Goal: Obtain resource: Obtain resource

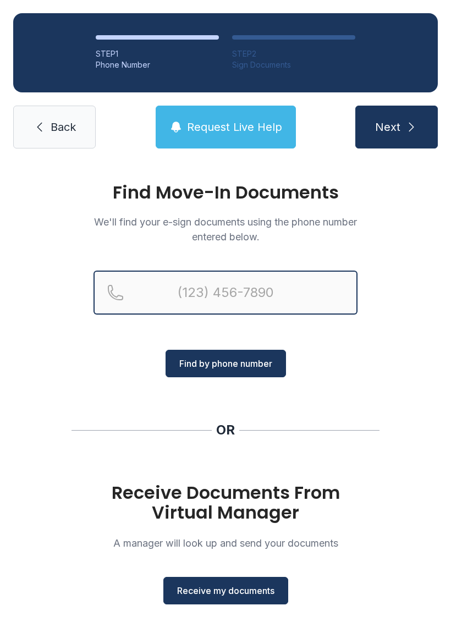
click at [334, 280] on input "Reservation phone number" at bounding box center [226, 293] width 264 height 44
click at [396, 127] on button "Next" at bounding box center [396, 127] width 83 height 43
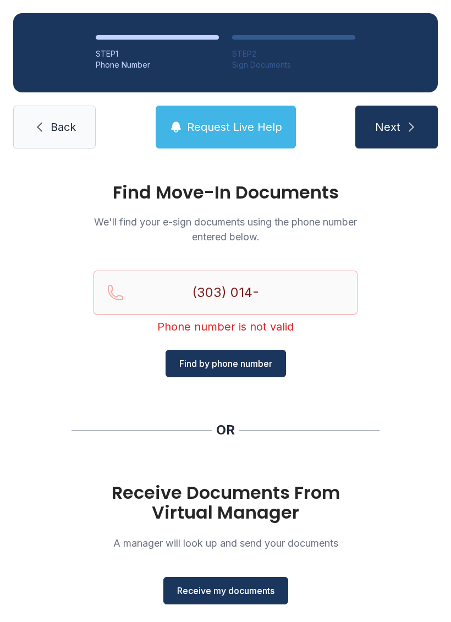
click at [262, 383] on div "Find Move-In Documents We'll find your e-sign documents using the phone number …" at bounding box center [225, 405] width 451 height 487
click at [274, 306] on input "(303) 014-" at bounding box center [226, 293] width 264 height 44
click at [396, 127] on button "Next" at bounding box center [396, 127] width 83 height 43
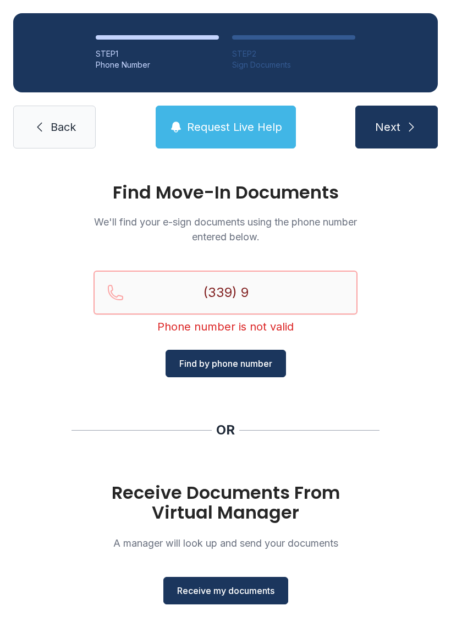
click at [396, 127] on button "Next" at bounding box center [396, 127] width 83 height 43
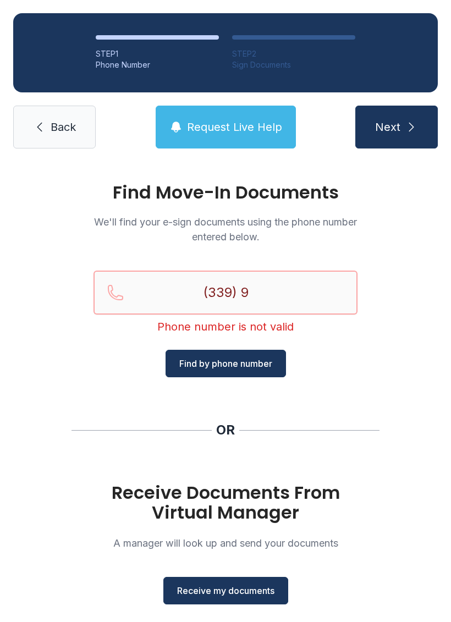
click at [396, 127] on button "Next" at bounding box center [396, 127] width 83 height 43
type input "(145) 589-90"
click at [396, 127] on button "Next" at bounding box center [396, 127] width 83 height 43
click at [231, 366] on span "Find by phone number" at bounding box center [225, 363] width 93 height 13
click at [163, 406] on div "Find Move-In Documents We'll find your e-sign documents using the phone number …" at bounding box center [225, 405] width 451 height 487
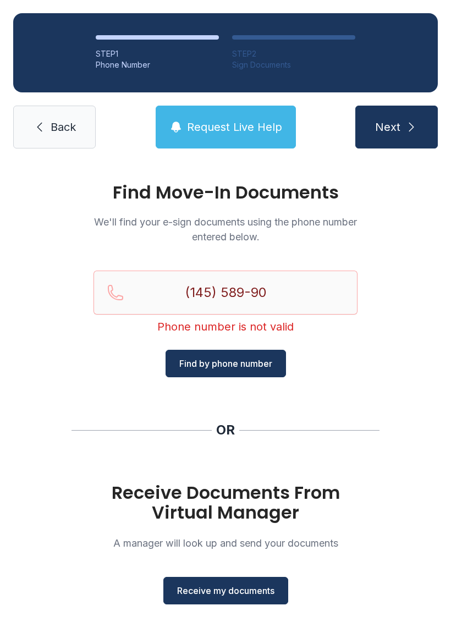
click at [143, 414] on div "Find Move-In Documents We'll find your e-sign documents using the phone number …" at bounding box center [225, 405] width 451 height 487
click at [208, 596] on span "Receive my documents" at bounding box center [225, 590] width 97 height 13
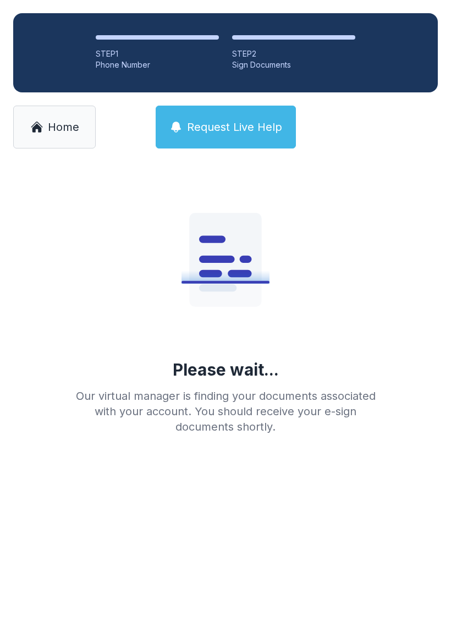
click at [237, 116] on button "Request Live Help" at bounding box center [226, 127] width 140 height 43
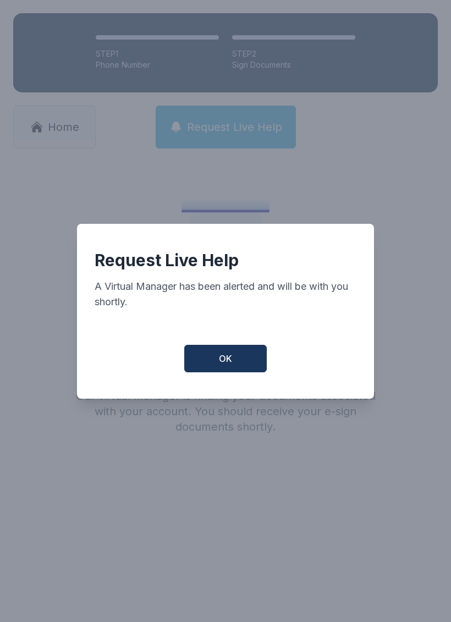
click at [217, 395] on div "Request Live Help A Virtual Manager has been alerted and will be with you short…" at bounding box center [225, 311] width 297 height 175
click at [232, 365] on span "OK" at bounding box center [225, 358] width 13 height 13
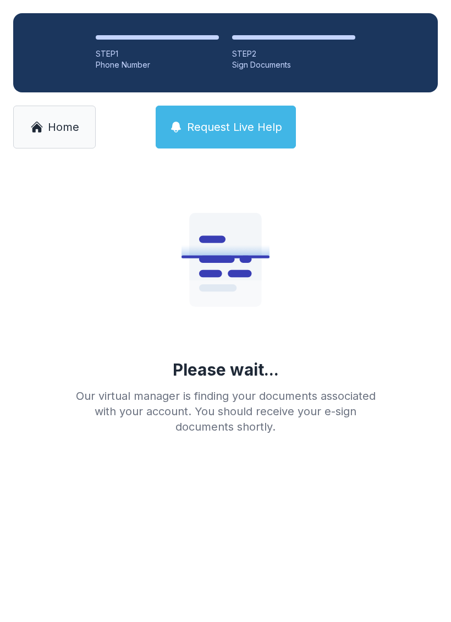
click at [53, 92] on div "STEP 1 Phone Number STEP 2 Sign Documents Home Request Live Help" at bounding box center [225, 81] width 451 height 162
click at [76, 133] on span "Home" at bounding box center [63, 126] width 31 height 15
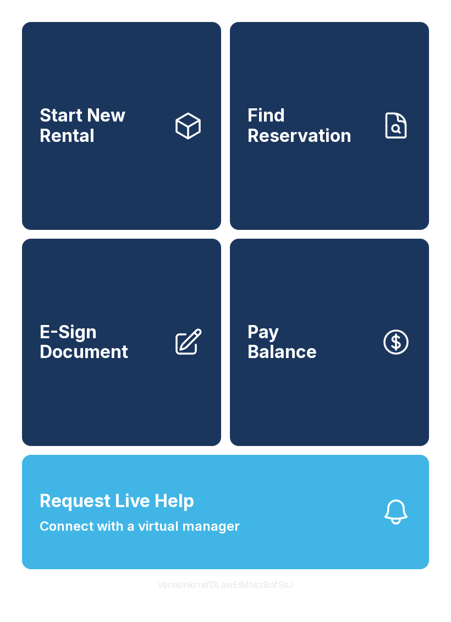
click at [175, 354] on icon at bounding box center [188, 342] width 31 height 31
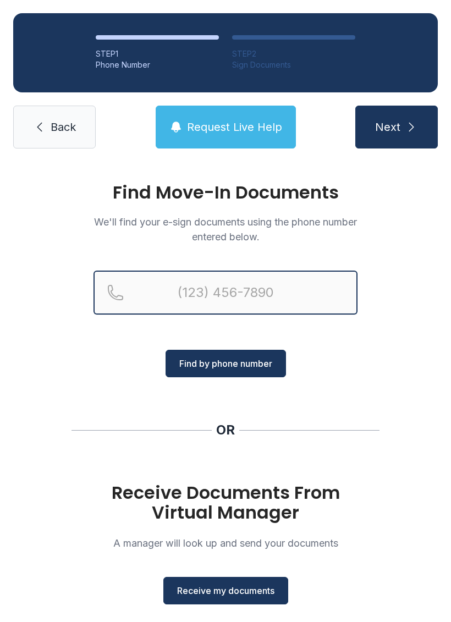
click at [303, 289] on input "Reservation phone number" at bounding box center [226, 293] width 264 height 44
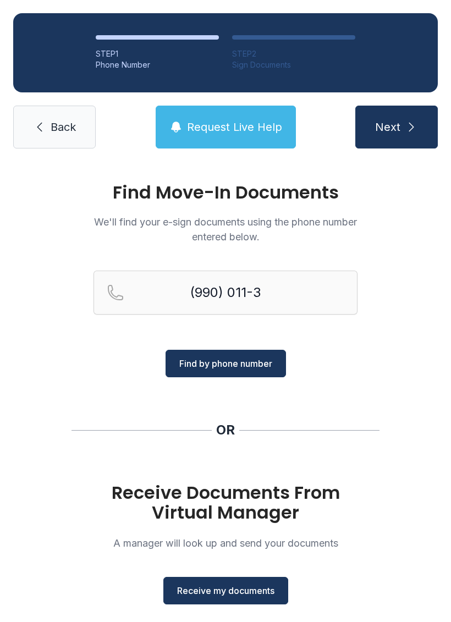
click at [253, 366] on span "Find by phone number" at bounding box center [225, 363] width 93 height 13
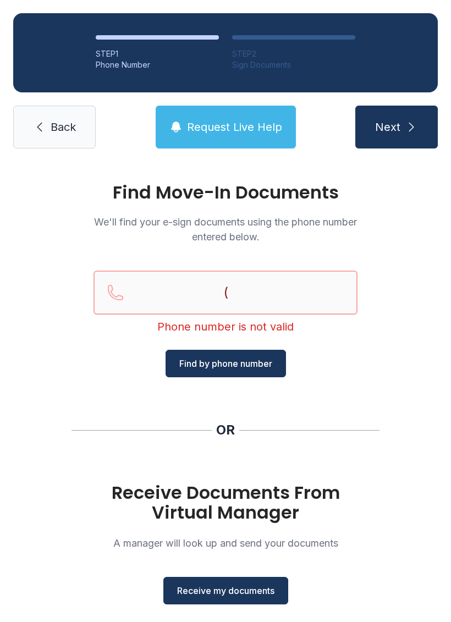
type input "("
click at [152, 313] on input "Reservation phone number" at bounding box center [226, 293] width 264 height 44
type input "("
click at [332, 42] on li "STEP 2 Sign Documents" at bounding box center [293, 52] width 123 height 35
click at [405, 122] on icon "submit" at bounding box center [411, 126] width 13 height 13
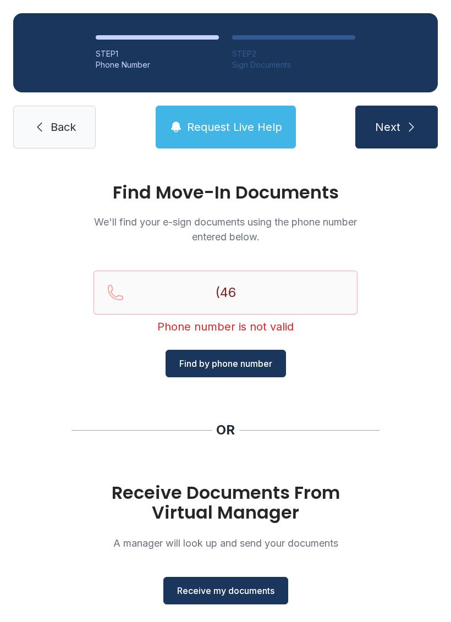
click at [399, 396] on div "Find Move-In Documents We'll find your e-sign documents using the phone number …" at bounding box center [225, 405] width 451 height 487
click at [215, 506] on h1 "Receive Documents From Virtual Manager" at bounding box center [226, 503] width 264 height 40
click at [283, 530] on div "Receive Documents From Virtual Manager A manager will look up and send your doc…" at bounding box center [226, 544] width 264 height 122
click at [248, 398] on div "Find Move-In Documents We'll find your e-sign documents using the phone number …" at bounding box center [225, 405] width 451 height 487
click at [273, 391] on div "Find Move-In Documents We'll find your e-sign documents using the phone number …" at bounding box center [225, 405] width 451 height 487
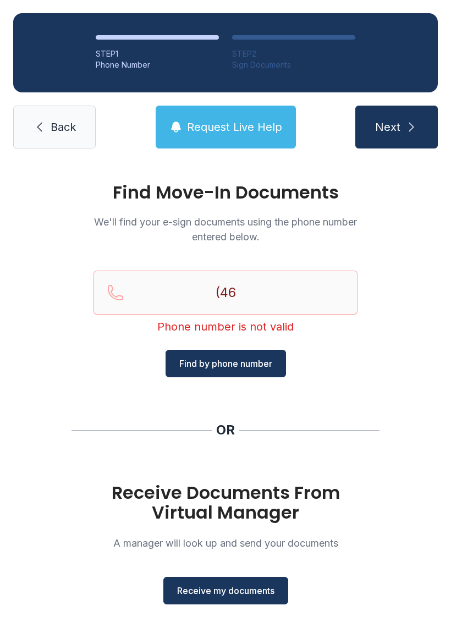
click at [262, 358] on span "Find by phone number" at bounding box center [225, 363] width 93 height 13
type input "("
click at [202, 586] on span "Receive my documents" at bounding box center [225, 590] width 97 height 13
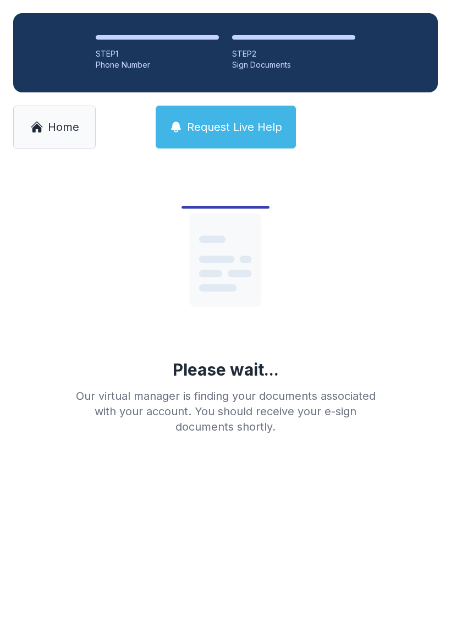
click at [97, 552] on main "Please wait... Our virtual manager is finding your documents associated with yo…" at bounding box center [225, 392] width 451 height 460
click at [55, 478] on div "Please wait... Our virtual manager is finding your documents associated with yo…" at bounding box center [225, 320] width 451 height 317
click at [417, 376] on div "Please wait... Our virtual manager is finding your documents associated with yo…" at bounding box center [225, 320] width 451 height 317
click at [234, 125] on span "Request Live Help" at bounding box center [234, 126] width 95 height 15
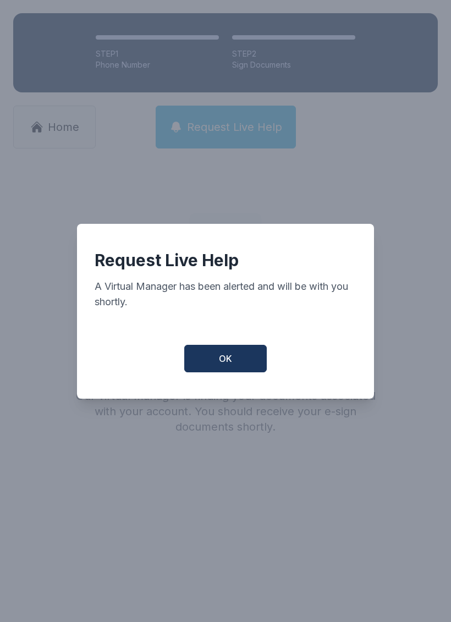
click at [232, 365] on span "OK" at bounding box center [225, 358] width 13 height 13
